Goal: Task Accomplishment & Management: Use online tool/utility

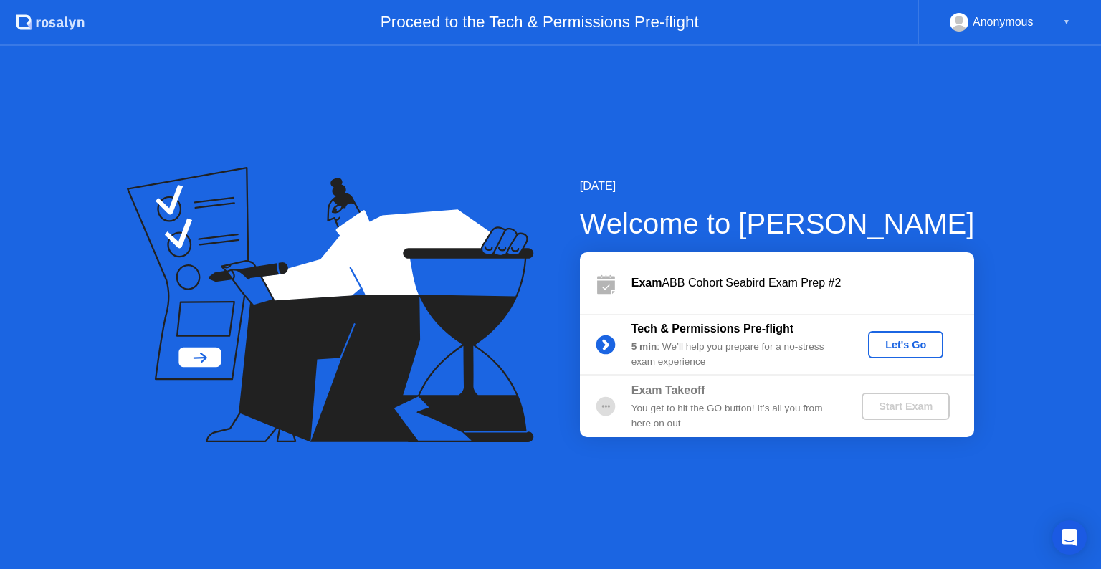
click at [893, 347] on div "Let's Go" at bounding box center [906, 344] width 64 height 11
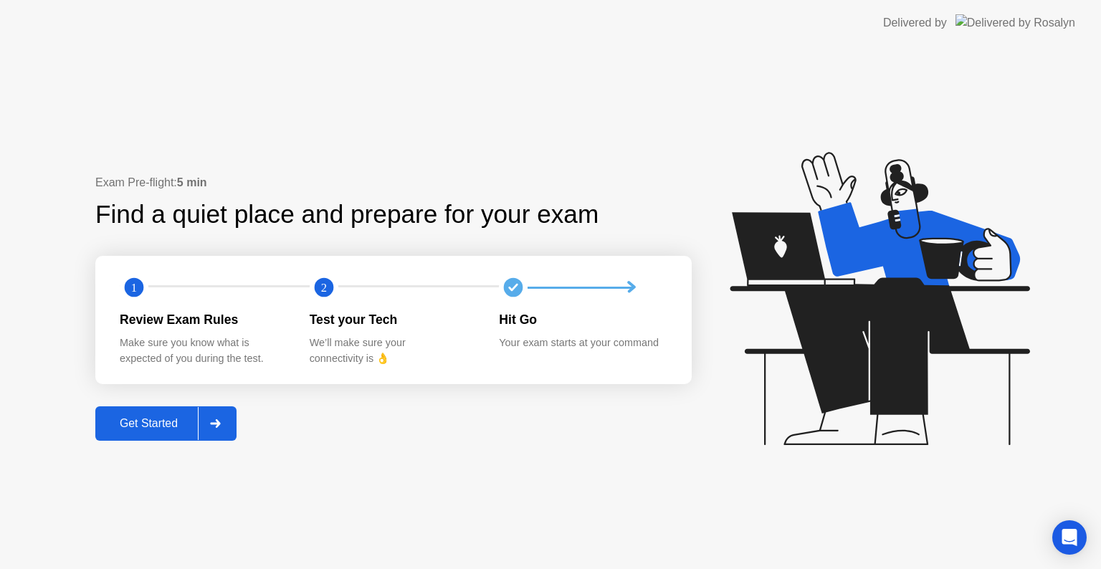
click at [128, 426] on div "Get Started" at bounding box center [149, 423] width 98 height 13
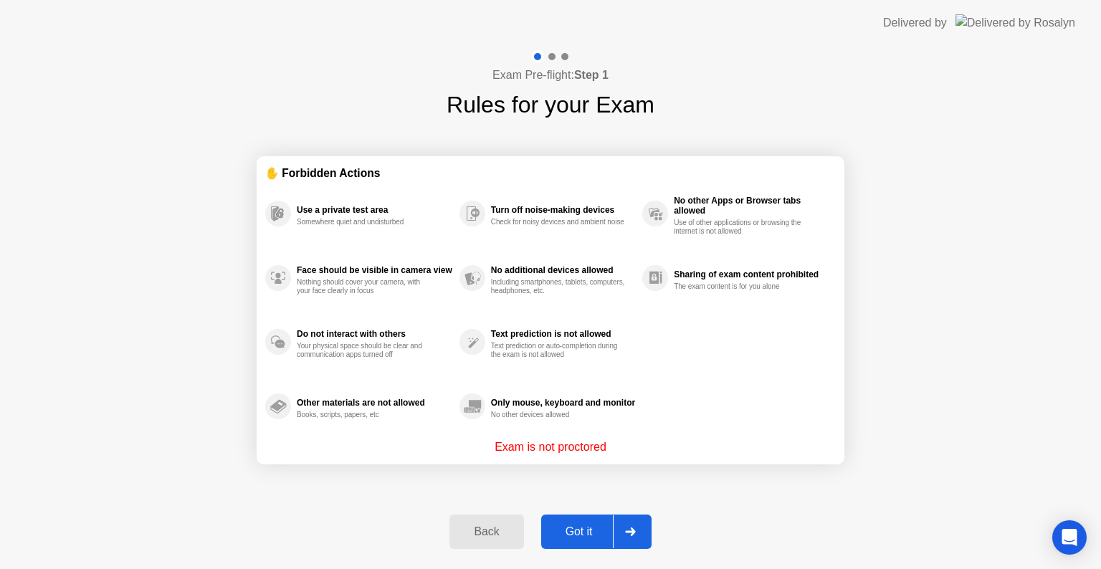
click at [579, 531] on div "Got it" at bounding box center [579, 532] width 67 height 13
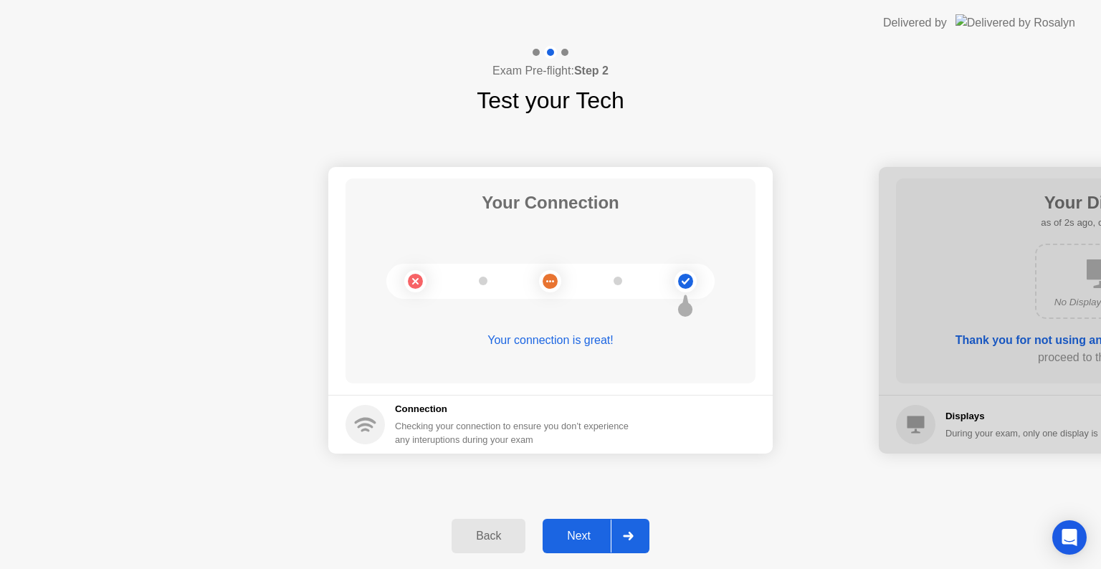
click at [579, 531] on div "Next" at bounding box center [579, 536] width 64 height 13
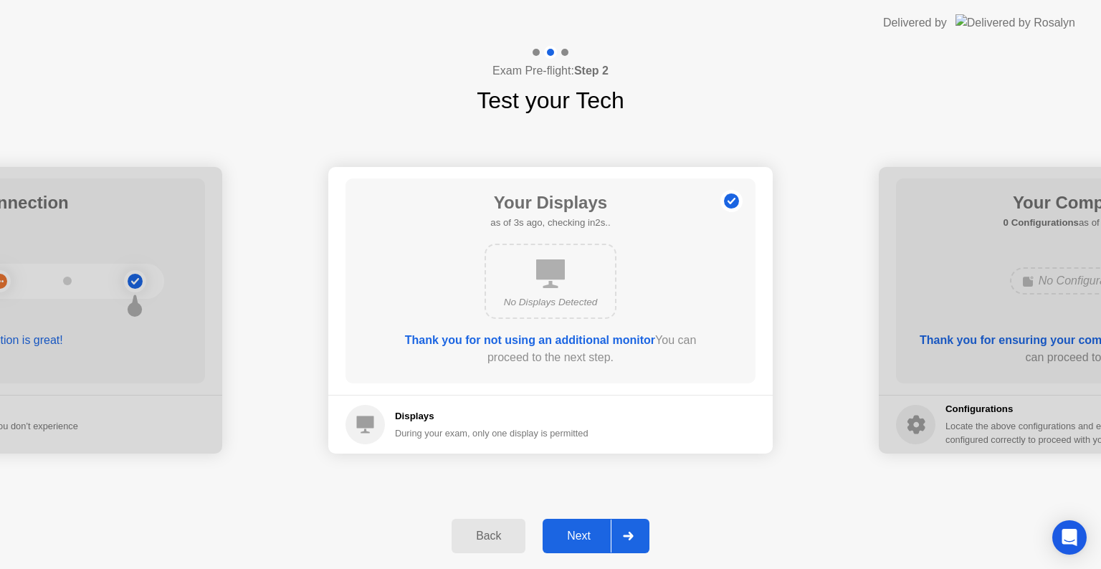
click at [579, 531] on div "Next" at bounding box center [579, 536] width 64 height 13
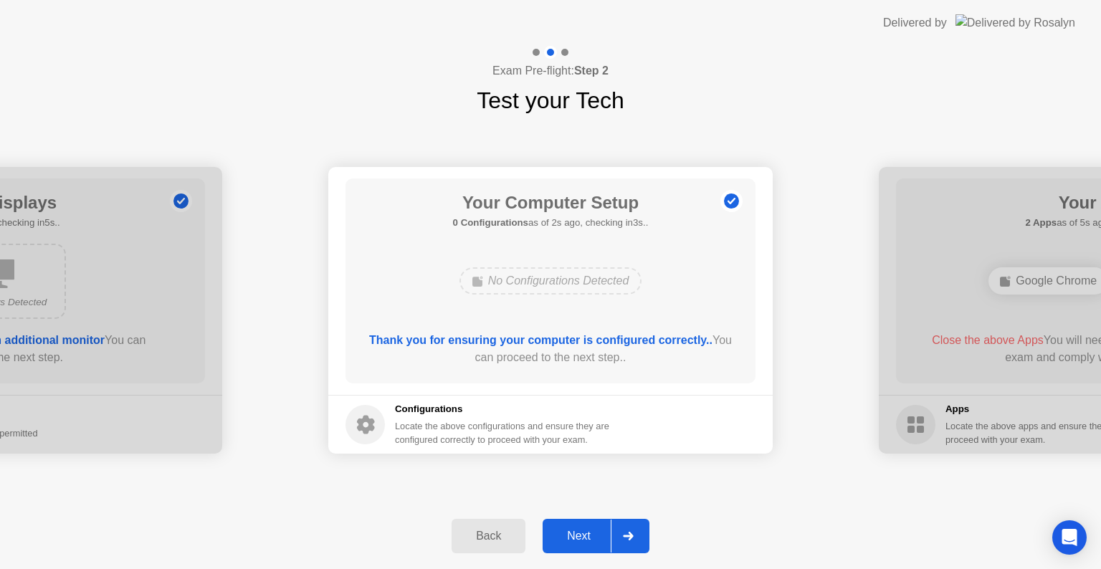
click at [579, 531] on div "Next" at bounding box center [579, 536] width 64 height 13
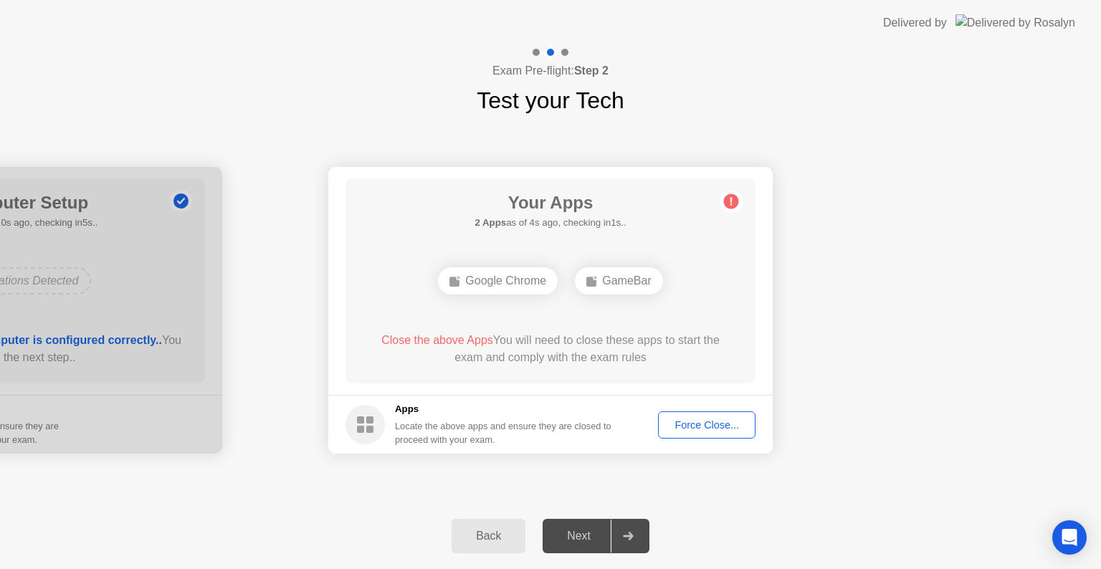
click at [732, 424] on div "Force Close..." at bounding box center [706, 424] width 87 height 11
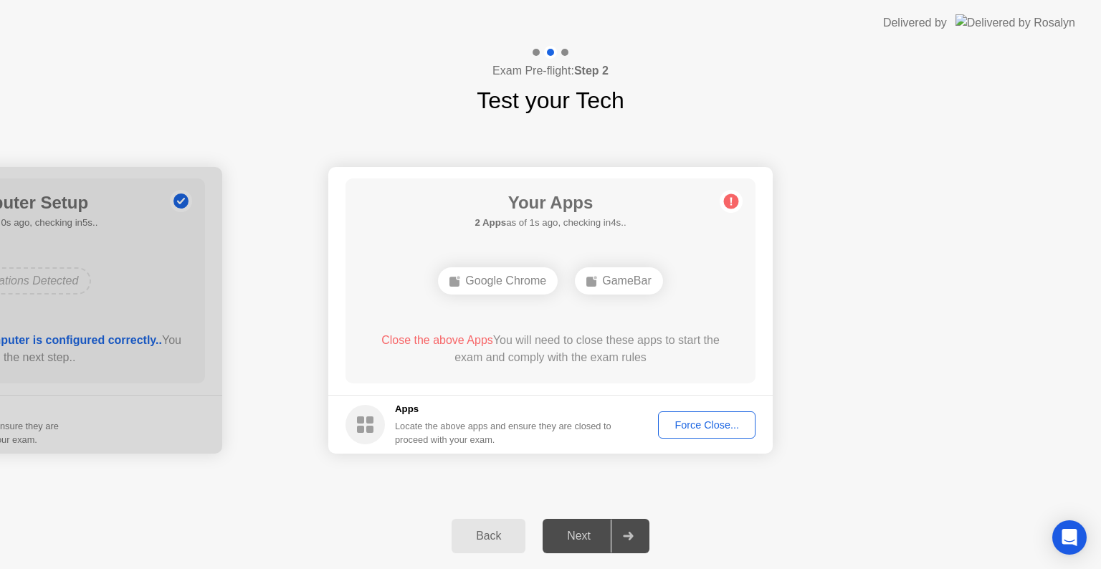
click at [708, 427] on div "Force Close..." at bounding box center [706, 424] width 87 height 11
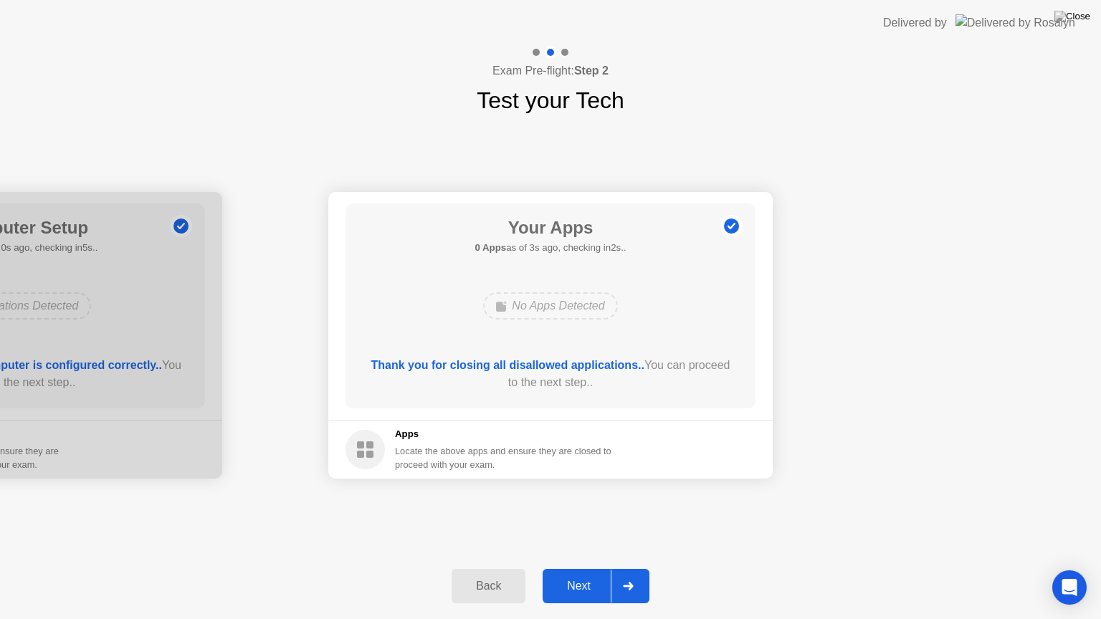
click at [580, 569] on div "Next" at bounding box center [579, 586] width 64 height 13
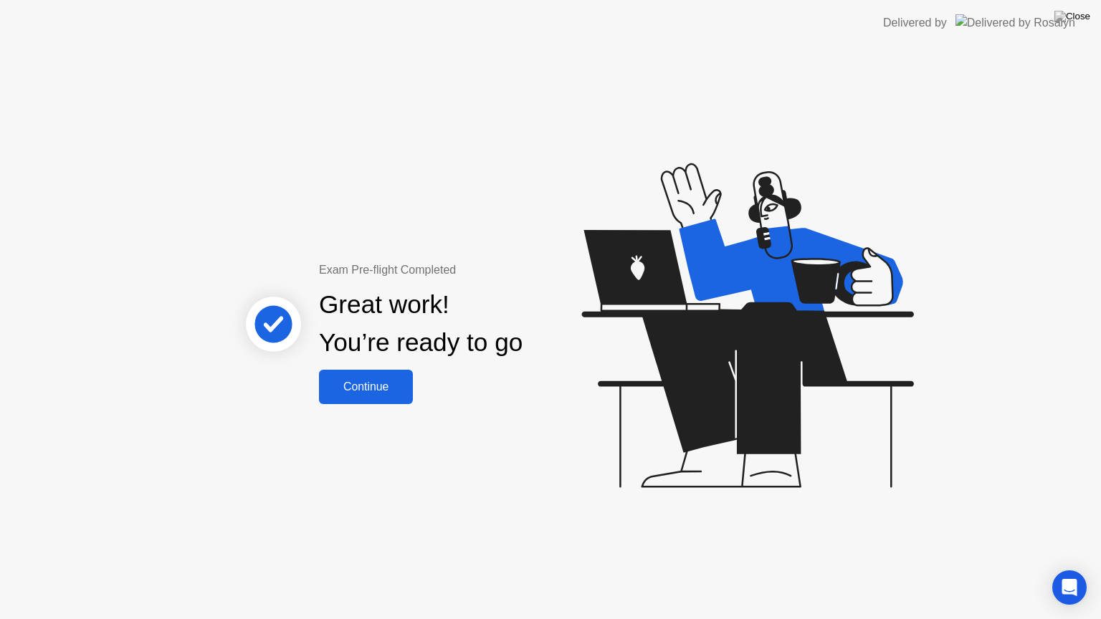
click at [381, 385] on div "Continue" at bounding box center [365, 387] width 85 height 13
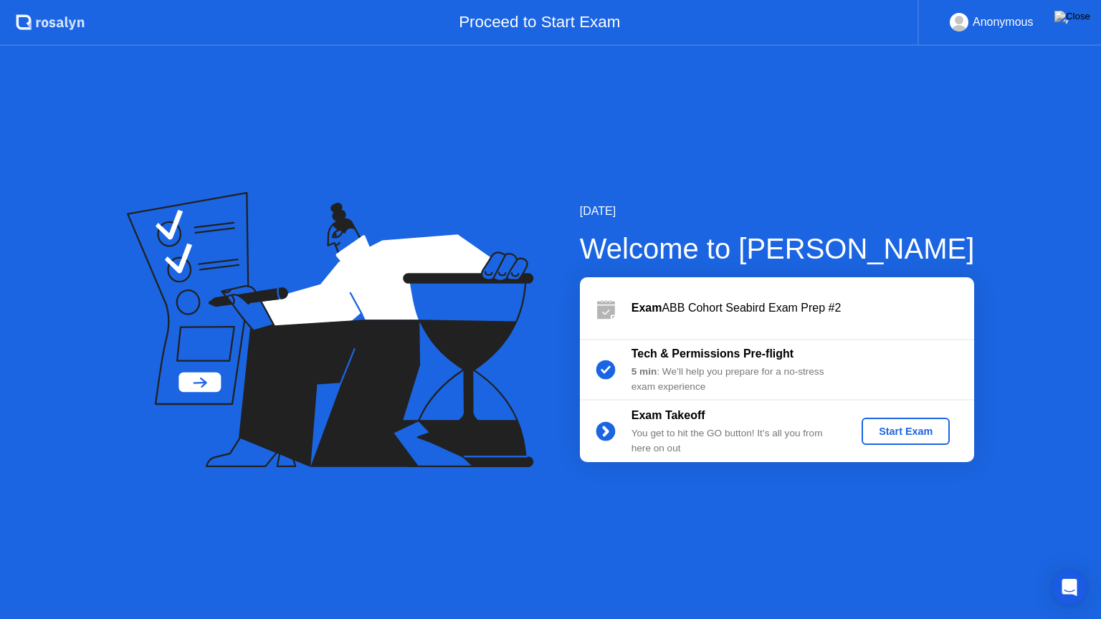
click at [906, 427] on div "Start Exam" at bounding box center [906, 431] width 77 height 11
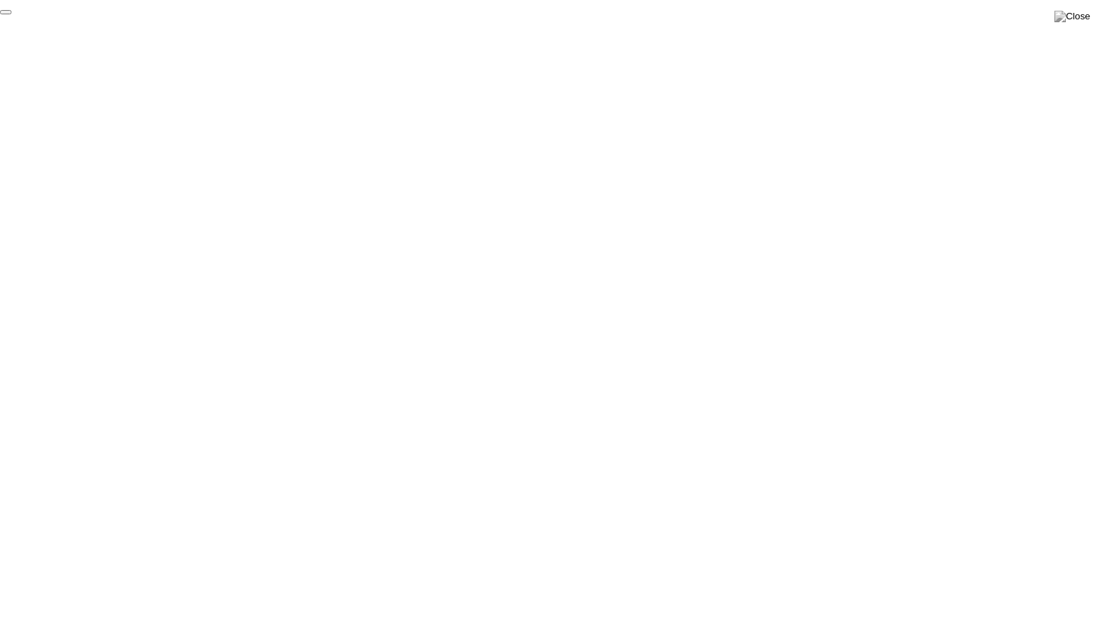
click div "End Proctoring Session"
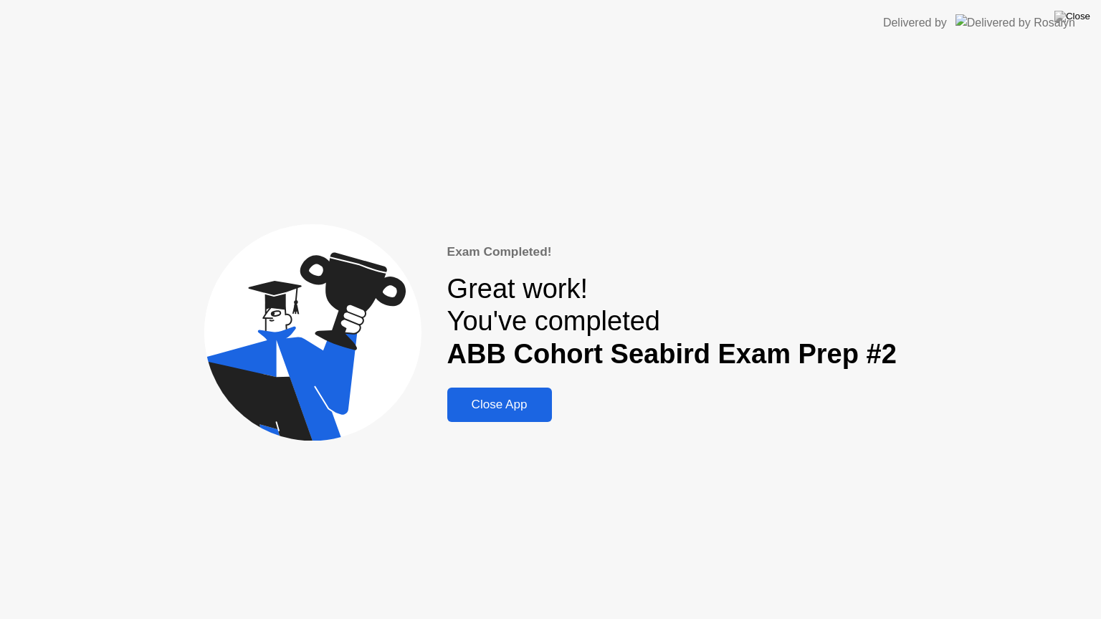
click at [502, 399] on div "Close App" at bounding box center [500, 405] width 96 height 14
